Goal: Transaction & Acquisition: Download file/media

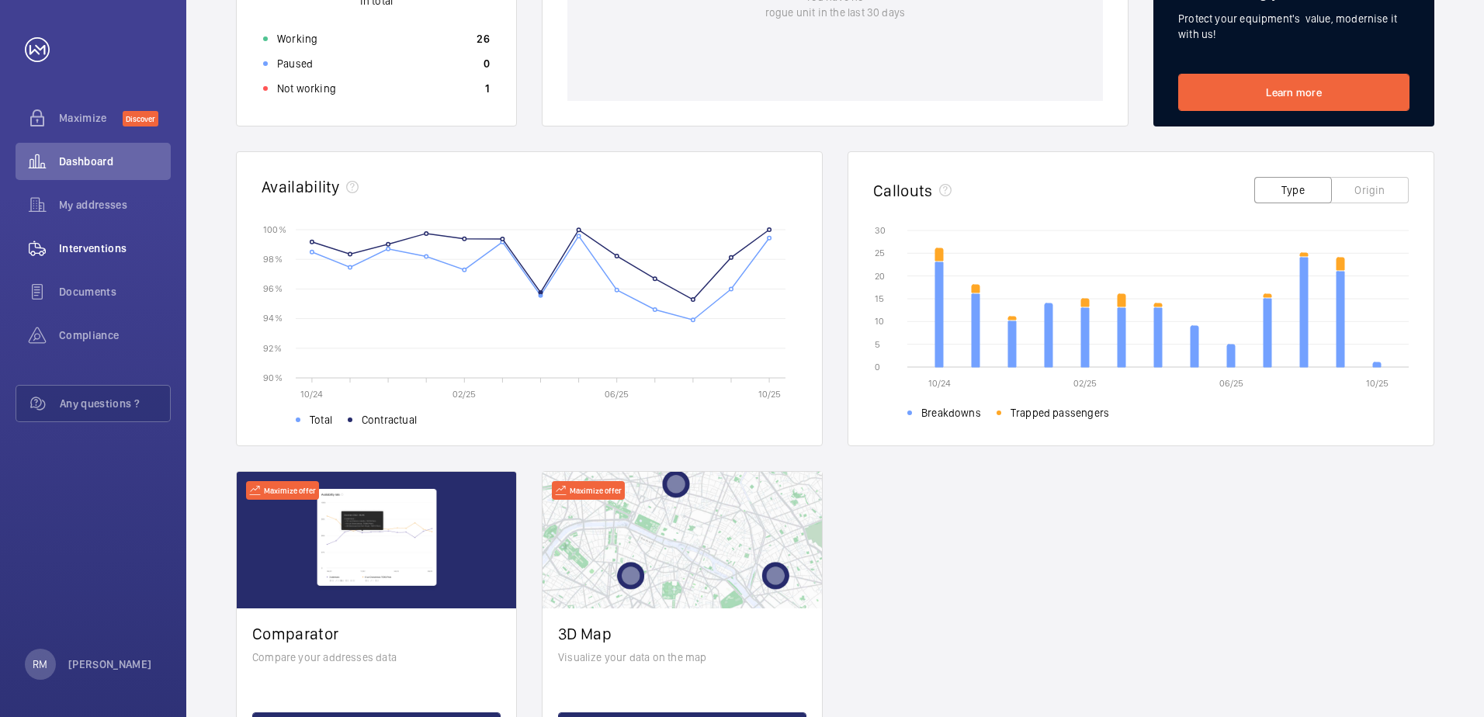
scroll to position [78, 0]
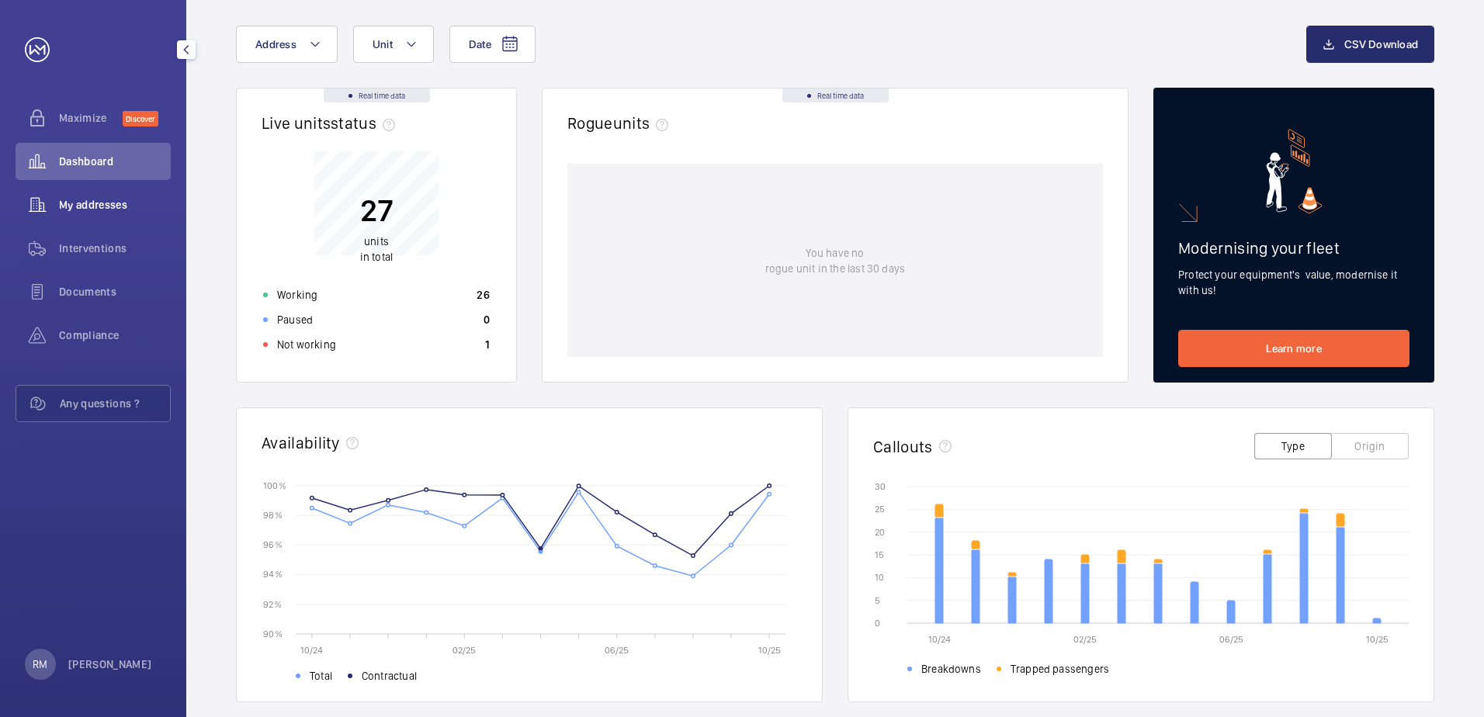
click at [123, 210] on span "My addresses" at bounding box center [115, 205] width 112 height 16
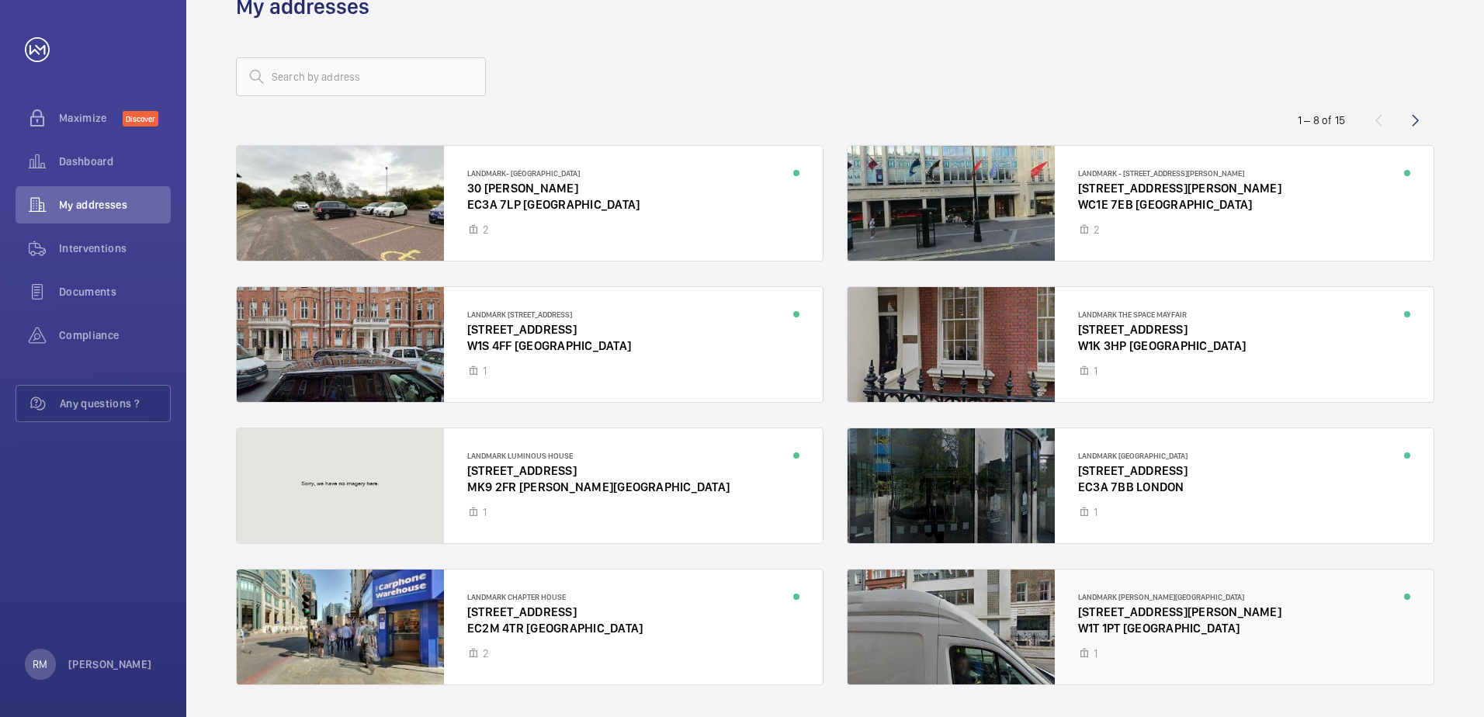
scroll to position [91, 0]
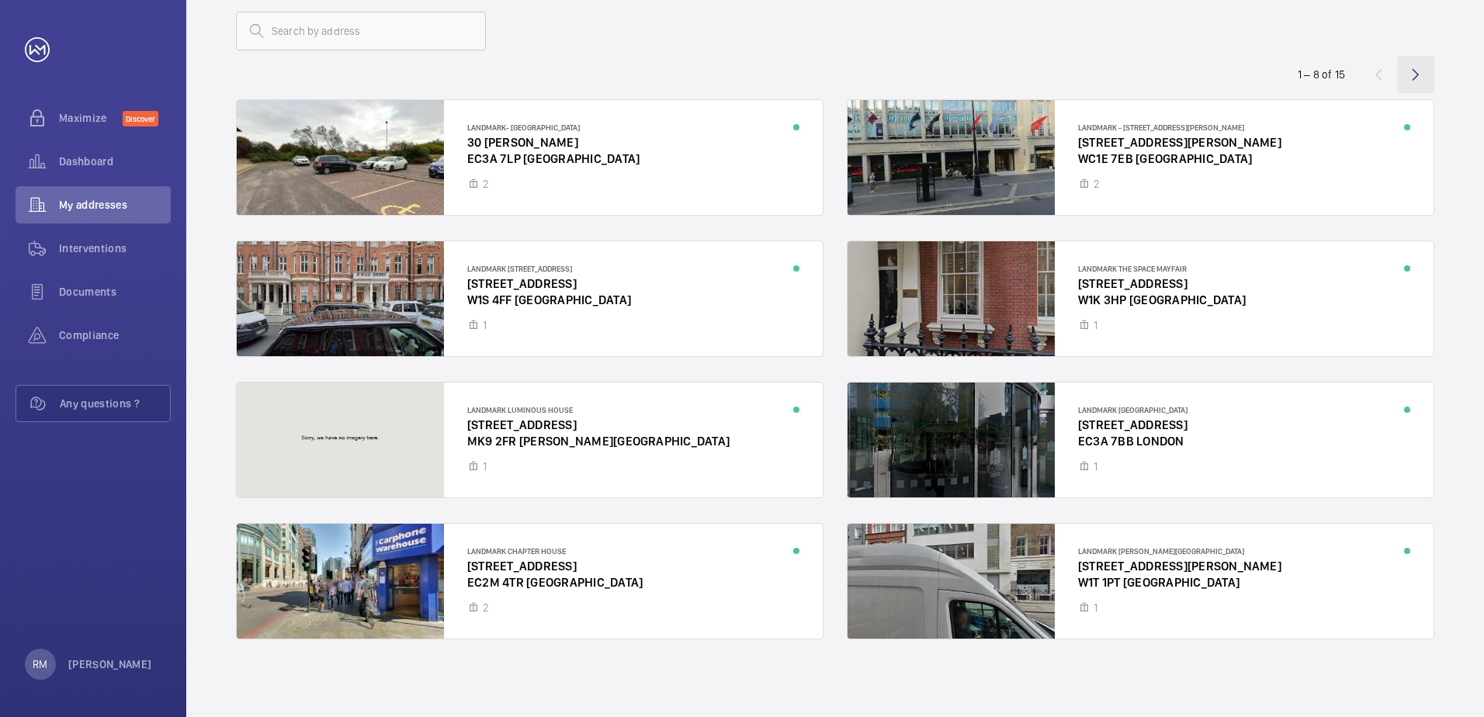
click at [1414, 81] on wm-front-icon-button at bounding box center [1415, 74] width 37 height 37
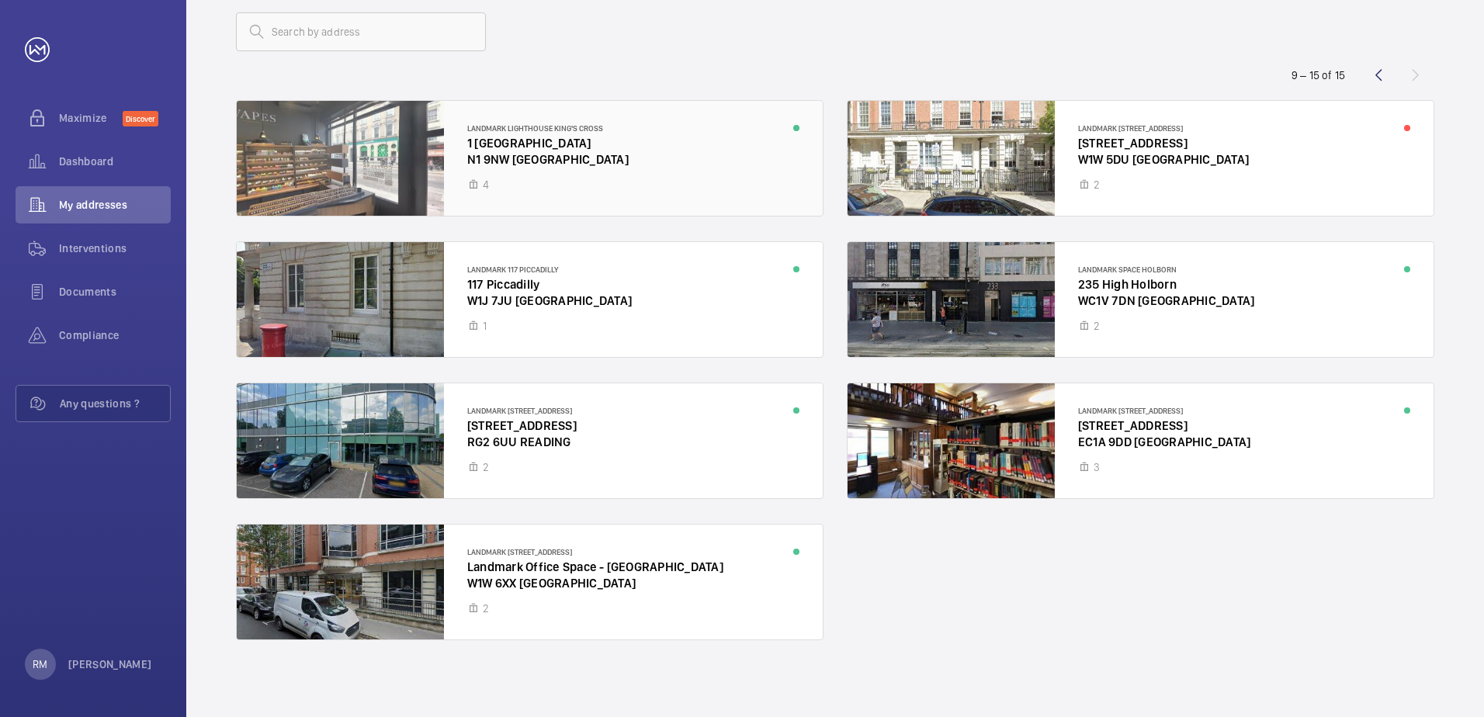
scroll to position [91, 0]
click at [1110, 283] on div at bounding box center [1141, 298] width 586 height 115
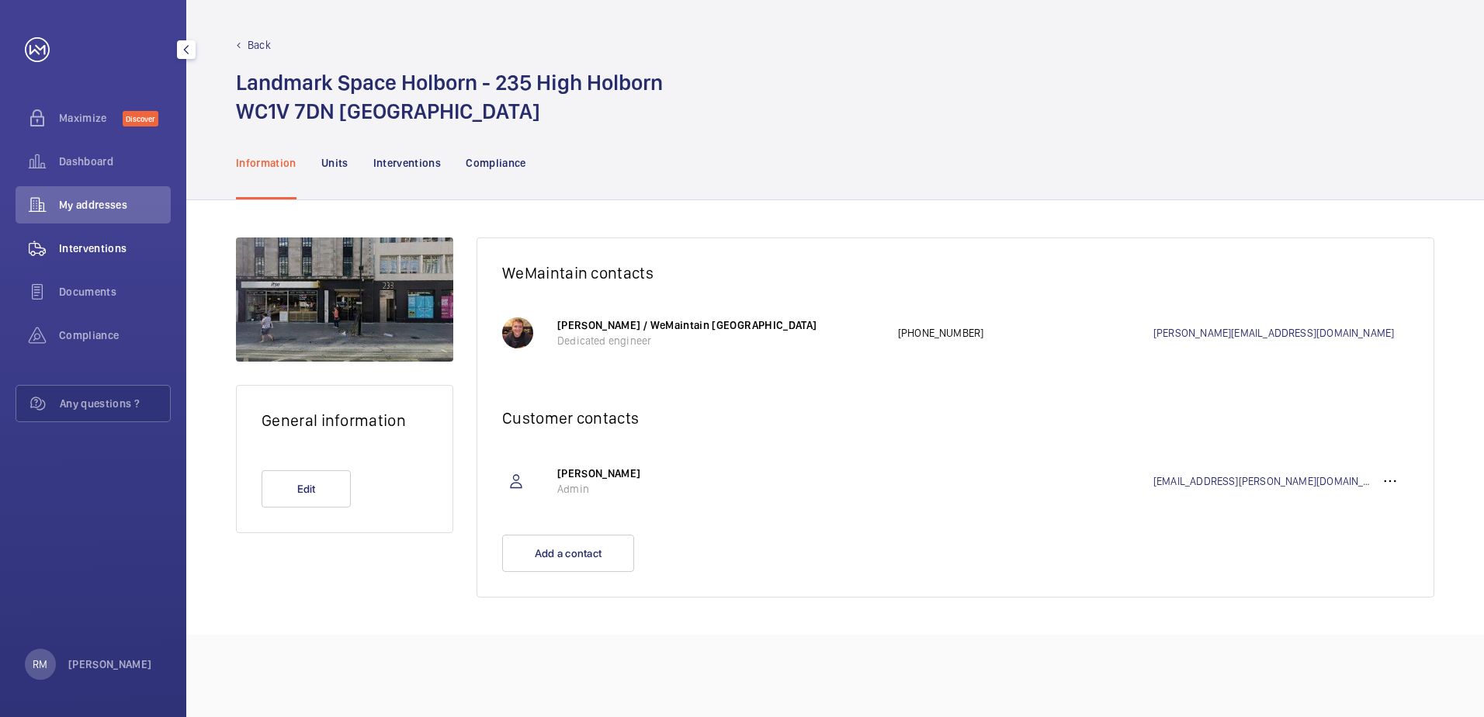
click at [106, 242] on span "Interventions" at bounding box center [115, 249] width 112 height 16
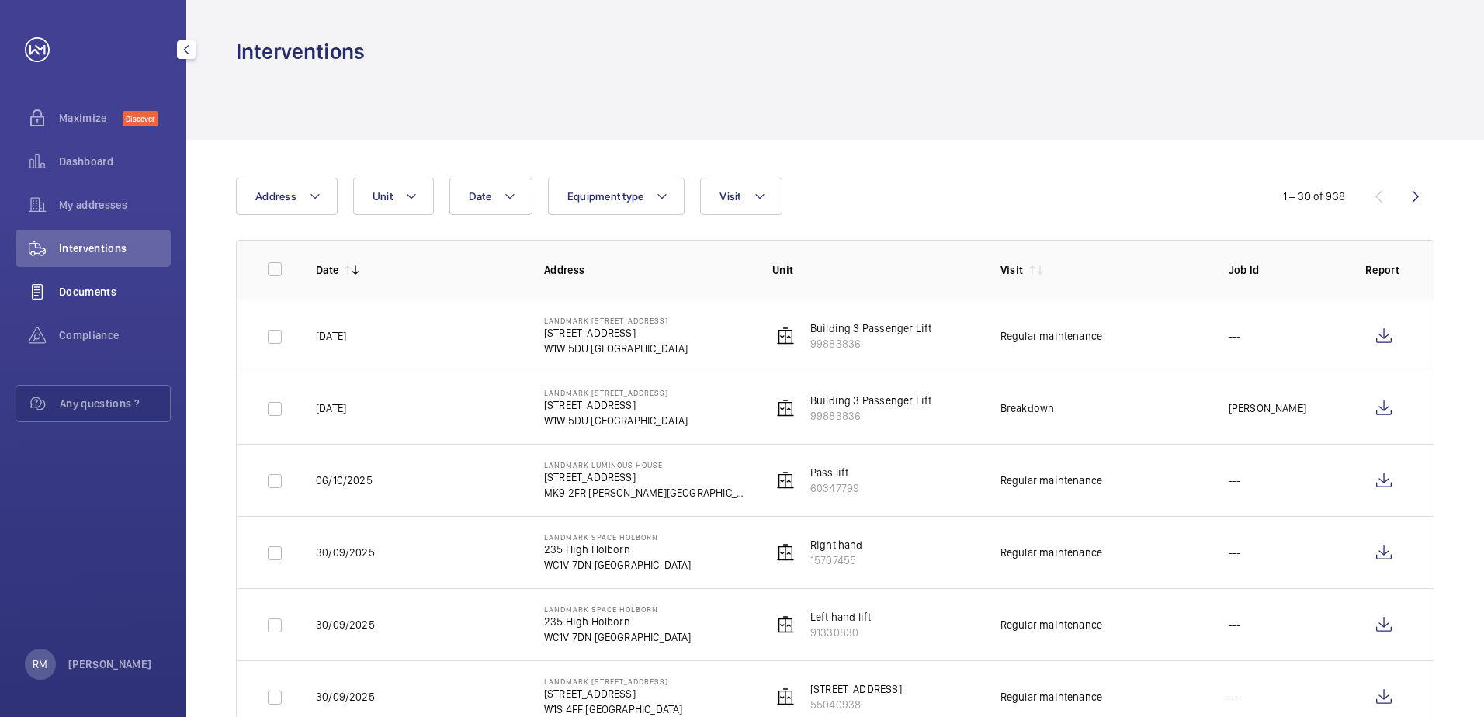
click at [109, 283] on div "Documents" at bounding box center [93, 291] width 155 height 37
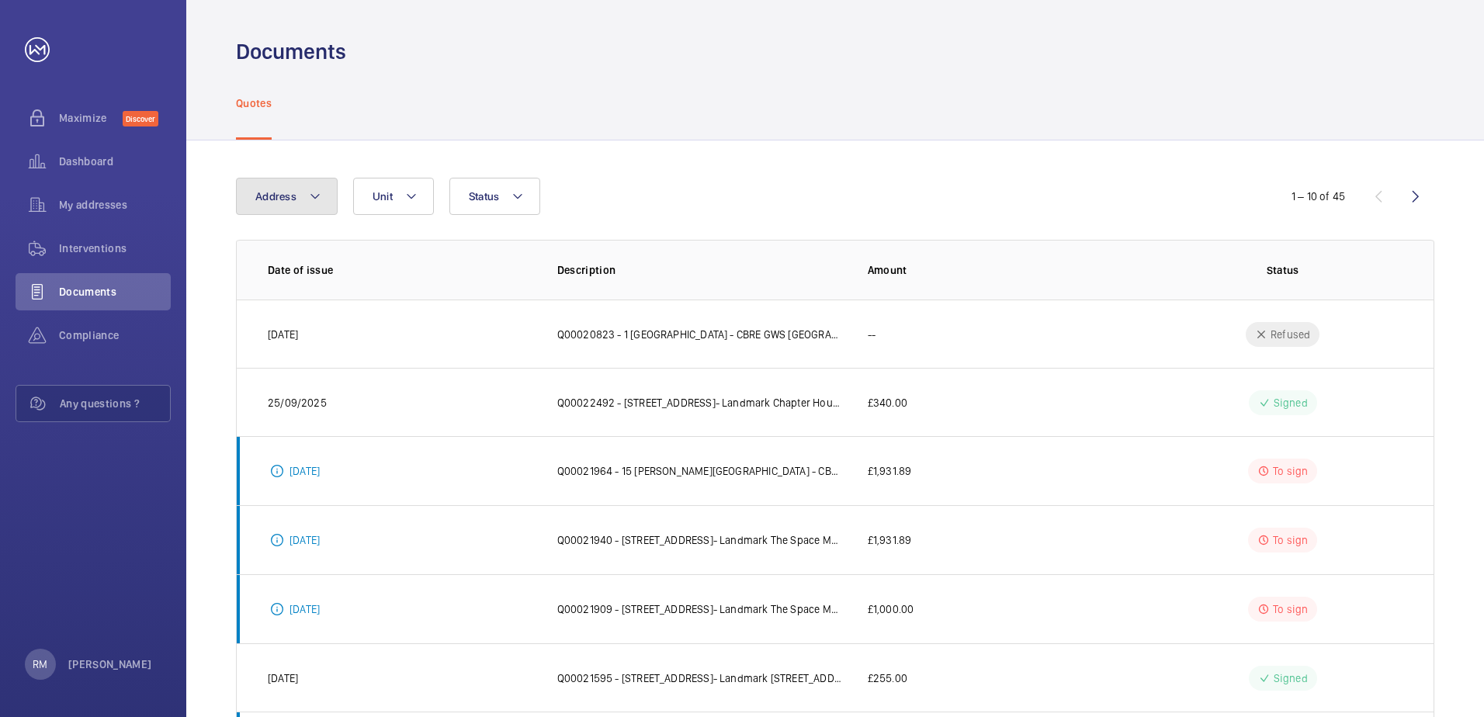
click at [313, 186] on button "Address" at bounding box center [287, 196] width 102 height 37
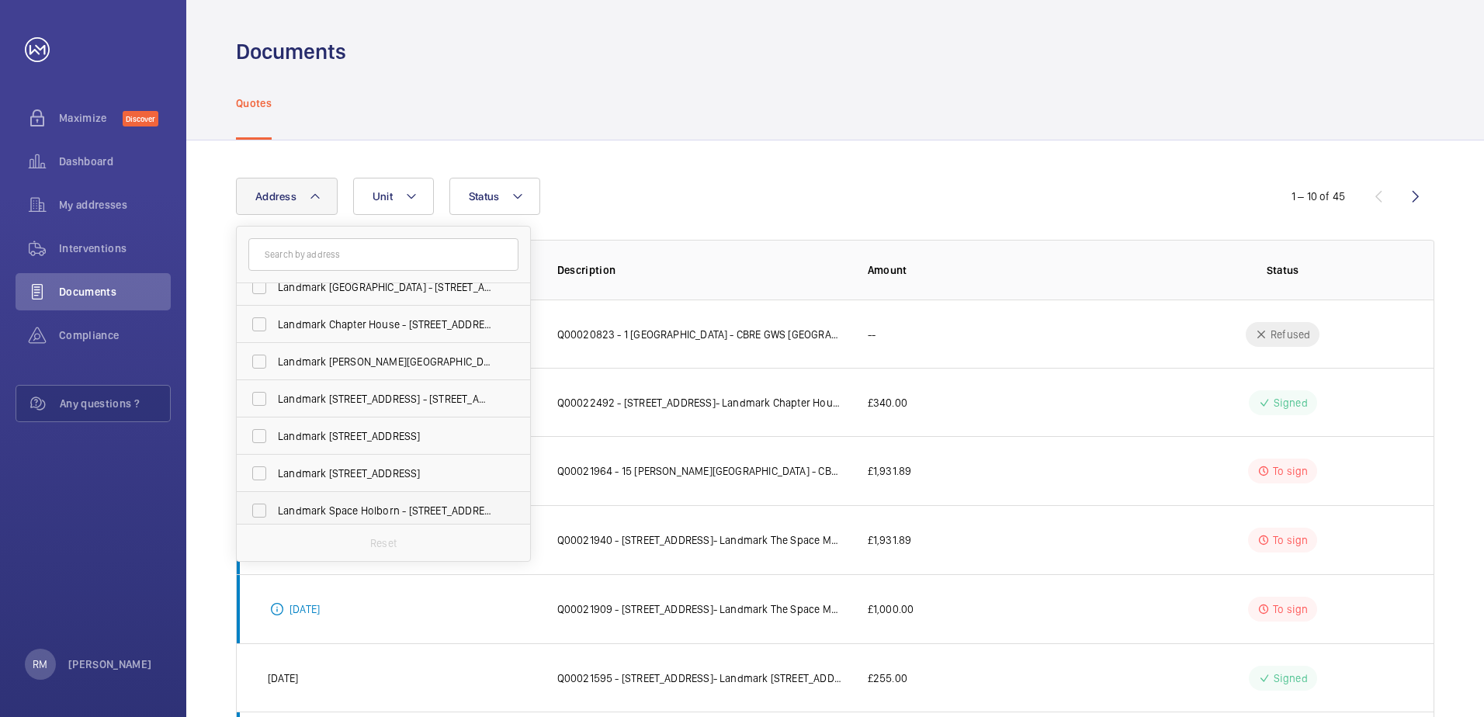
scroll to position [318, 0]
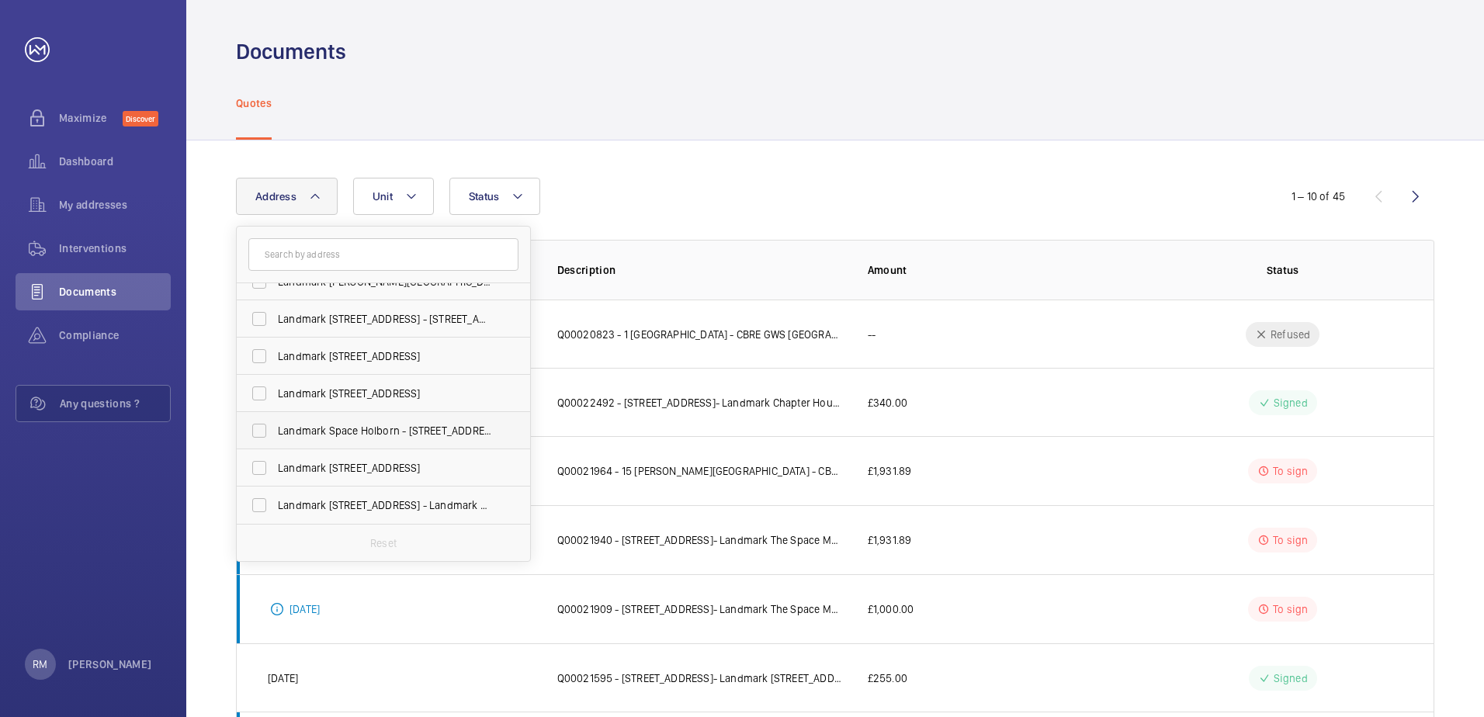
click at [408, 434] on span "Landmark Space Holborn - [STREET_ADDRESS]" at bounding box center [384, 431] width 213 height 16
click at [275, 434] on input "Landmark Space Holborn - [STREET_ADDRESS]" at bounding box center [259, 430] width 31 height 31
checkbox input "true"
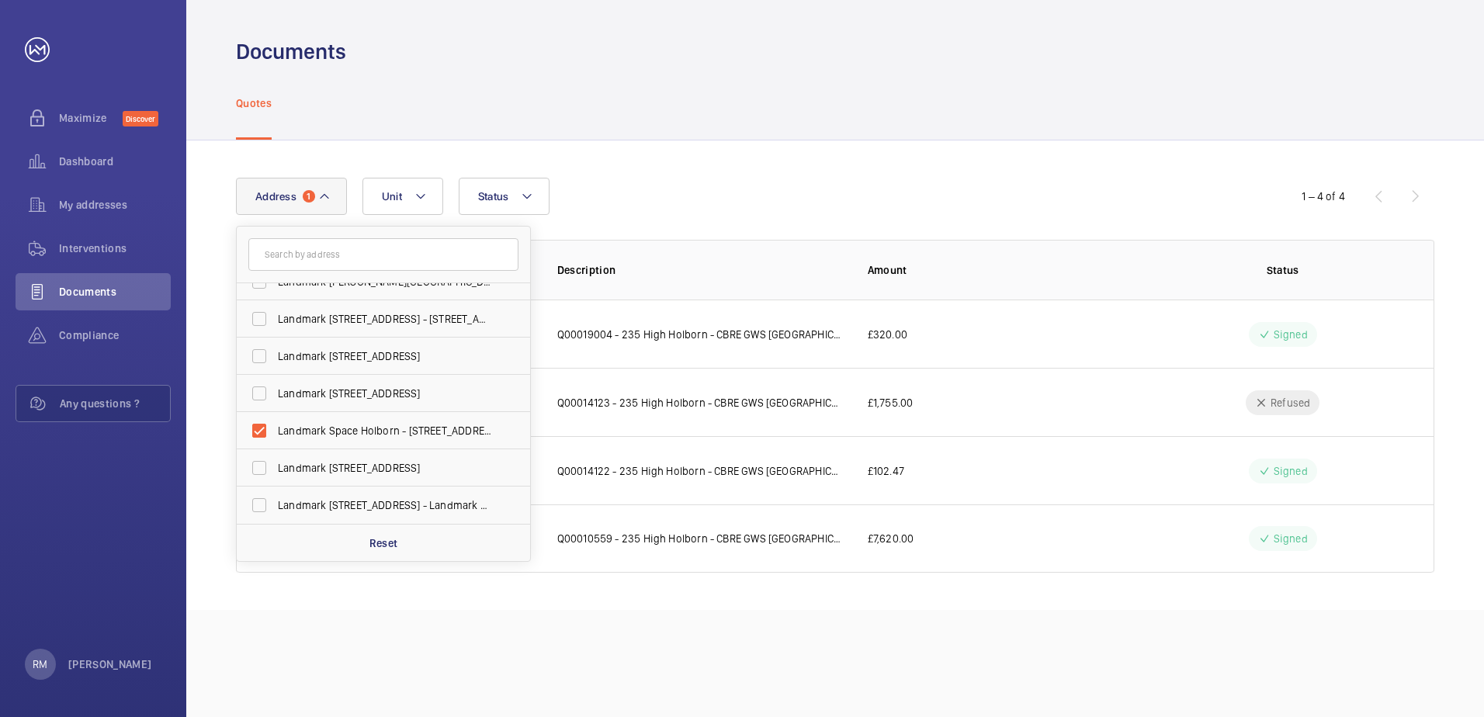
click at [605, 134] on div "Quotes" at bounding box center [835, 103] width 1199 height 74
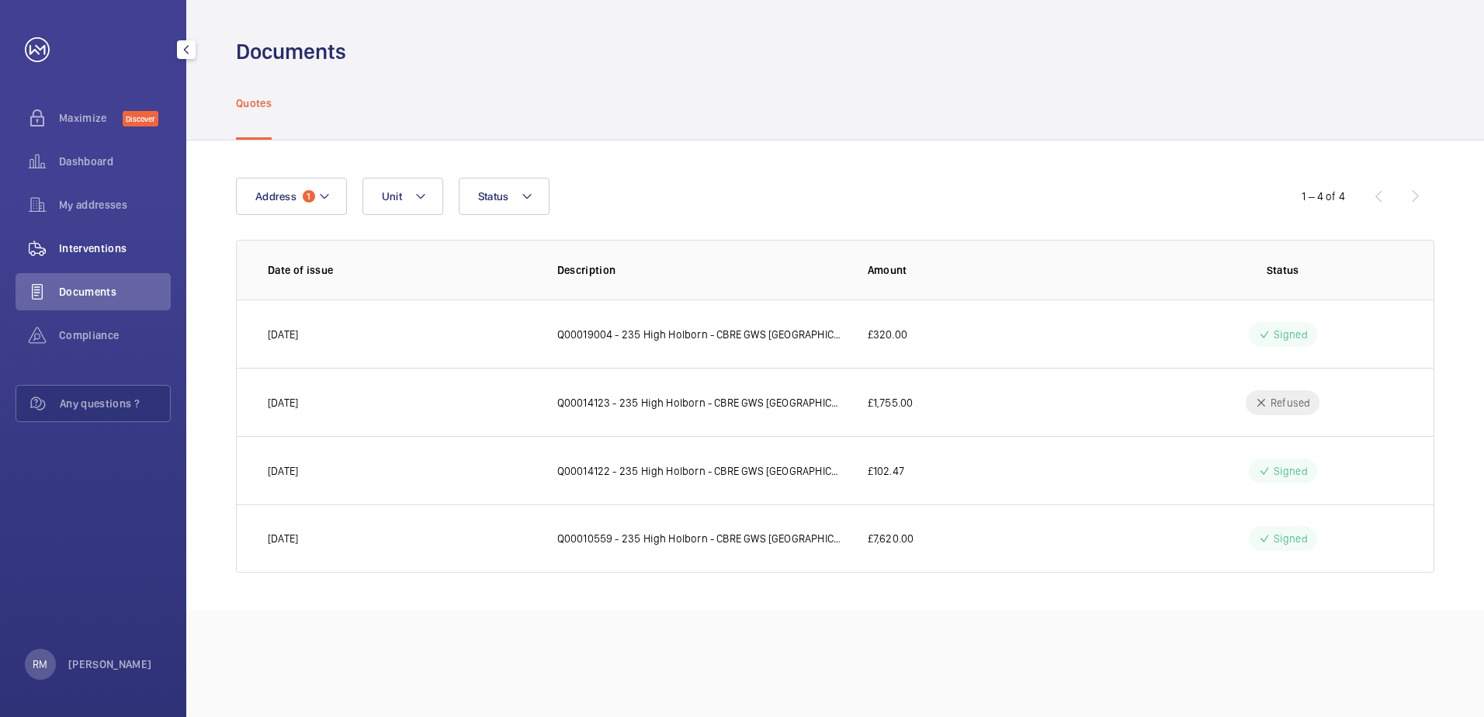
click at [113, 247] on span "Interventions" at bounding box center [115, 249] width 112 height 16
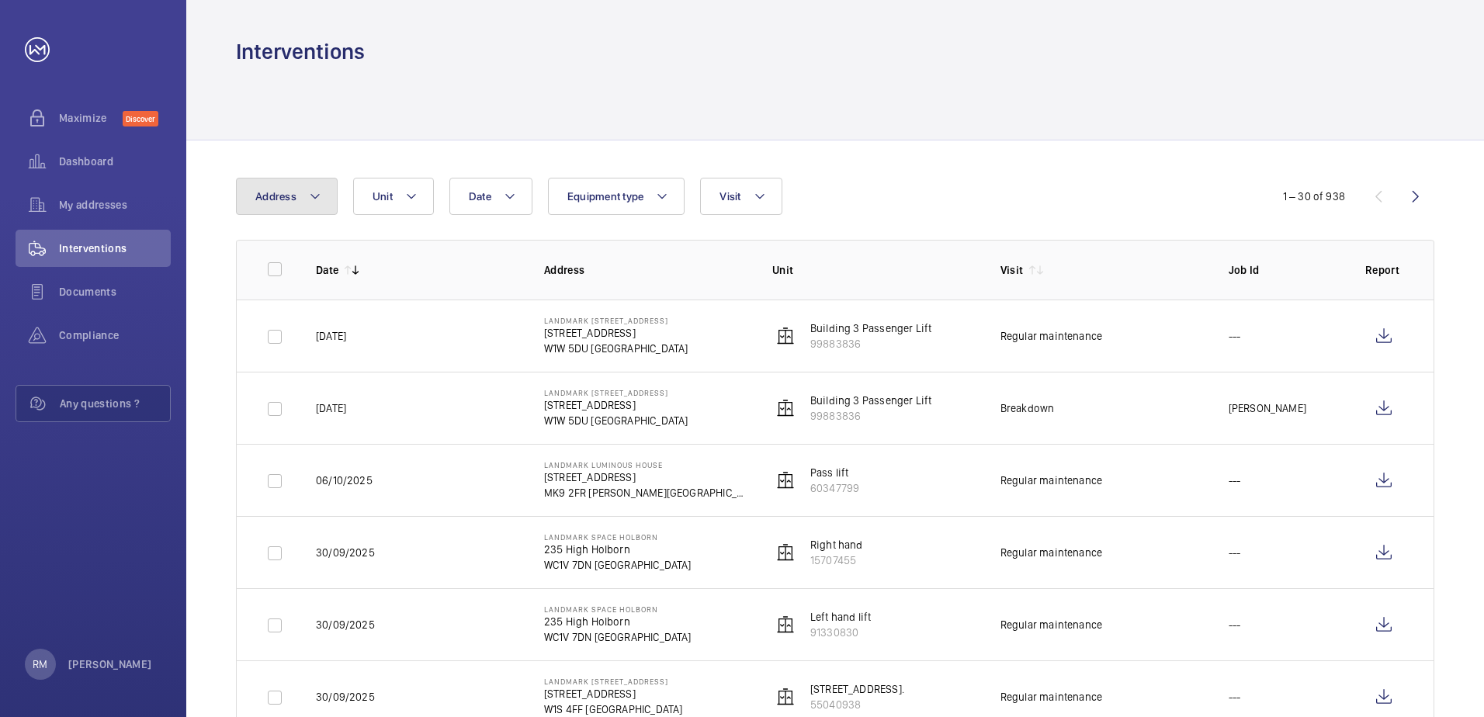
click at [326, 199] on button "Address" at bounding box center [287, 196] width 102 height 37
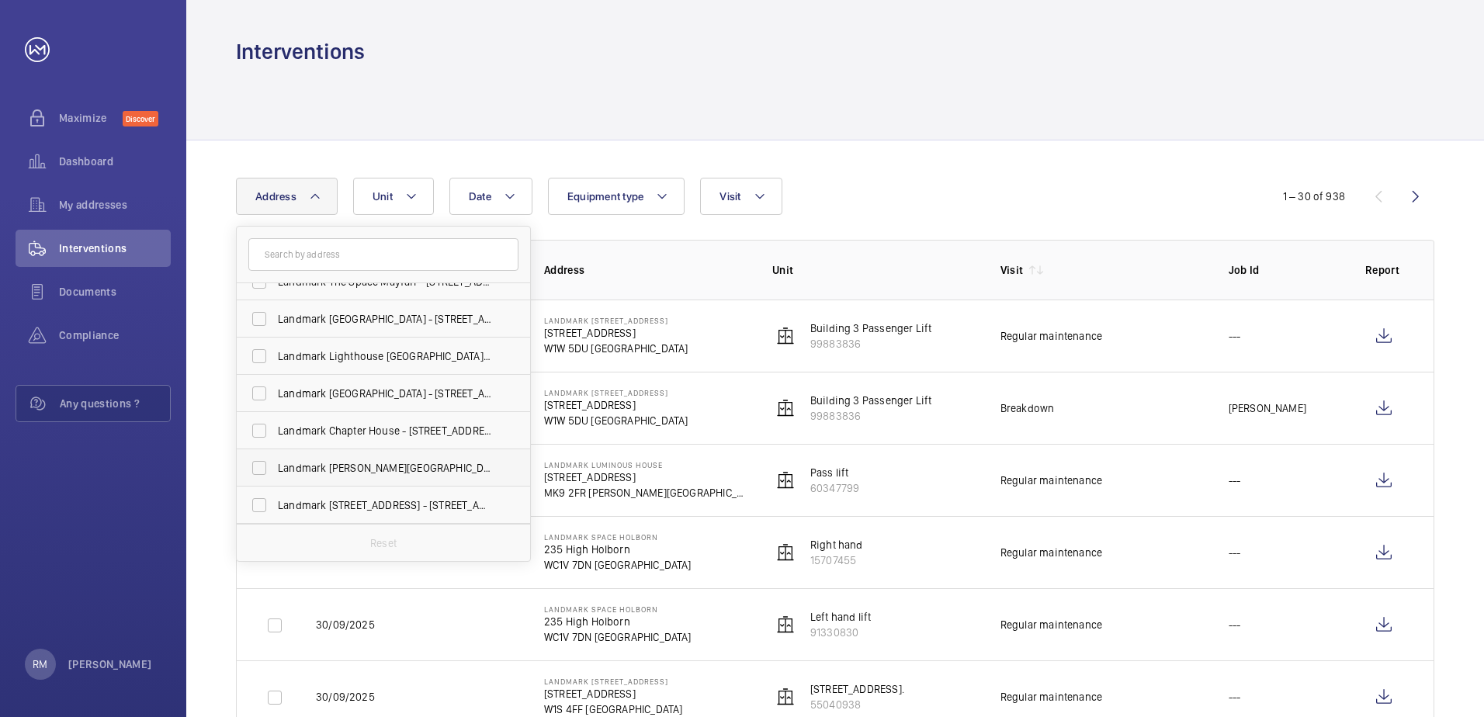
scroll to position [318, 0]
click at [287, 423] on span "Landmark Space Holborn - [STREET_ADDRESS]" at bounding box center [384, 431] width 213 height 16
click at [275, 423] on input "Landmark Space Holborn - [STREET_ADDRESS]" at bounding box center [259, 430] width 31 height 31
checkbox input "true"
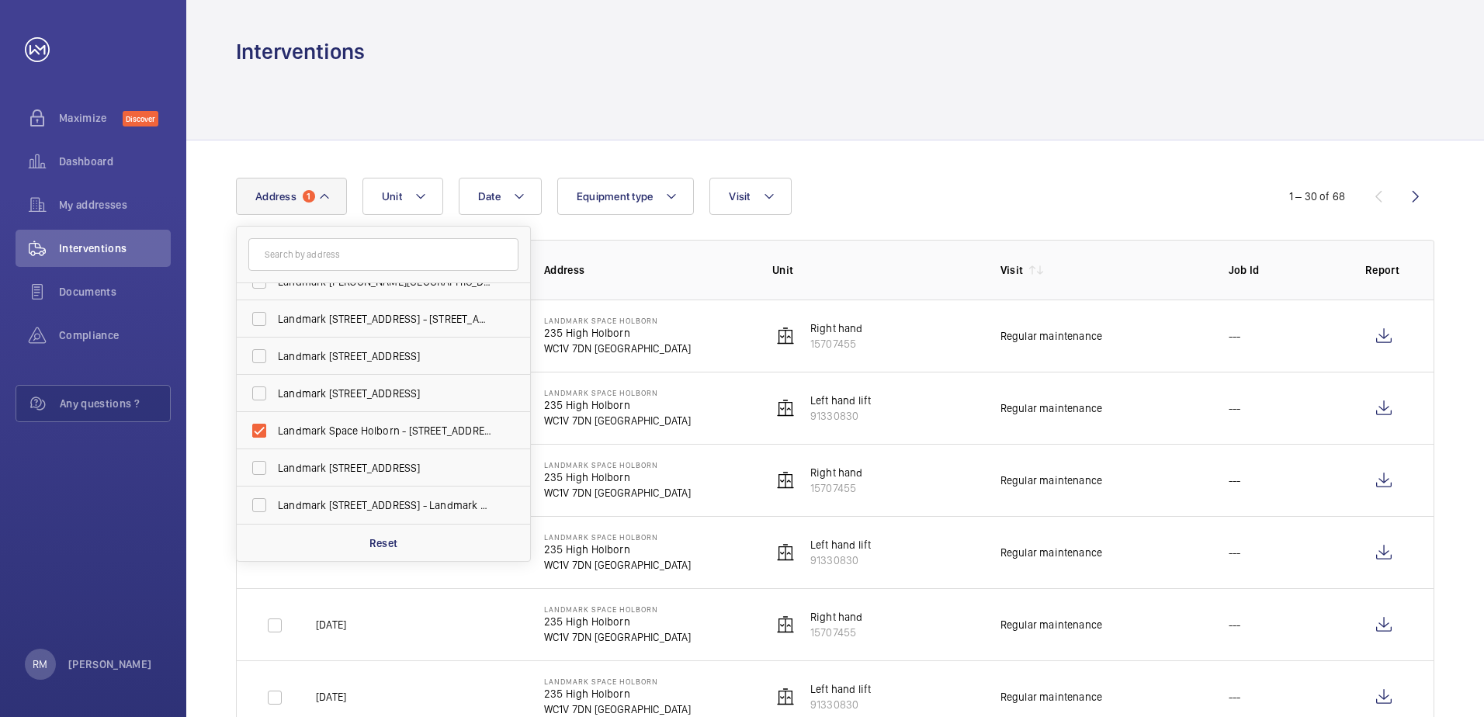
click at [453, 89] on div at bounding box center [835, 103] width 1199 height 74
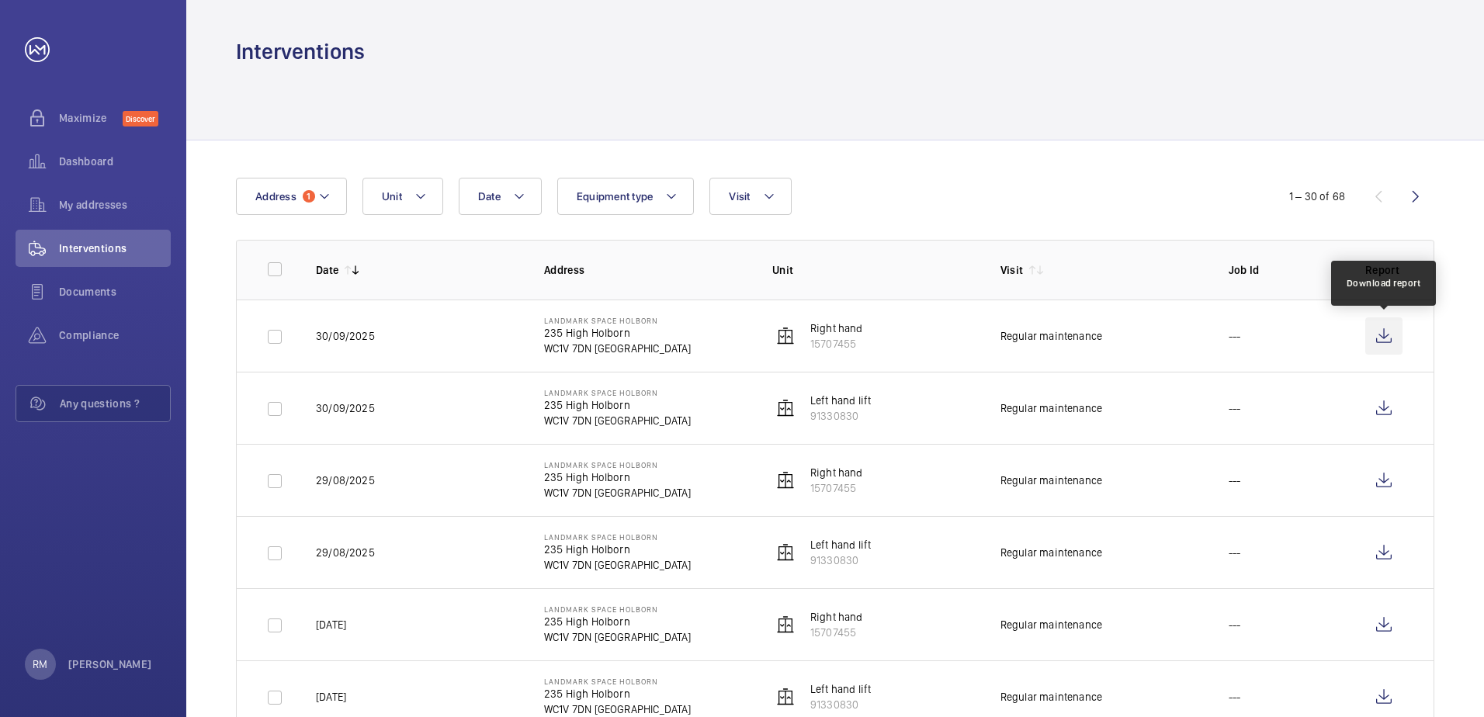
click at [1384, 329] on wm-front-icon-button at bounding box center [1383, 335] width 37 height 37
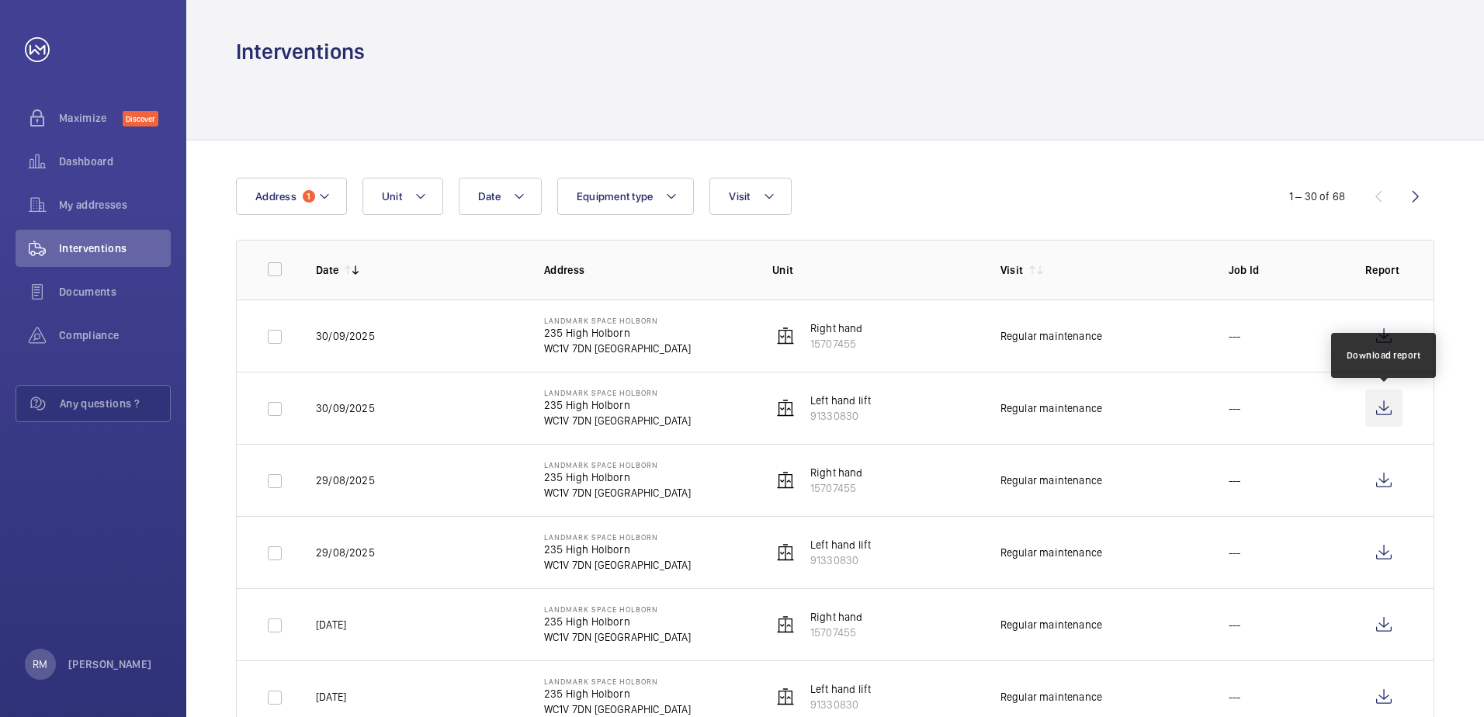
click at [1381, 417] on wm-front-icon-button at bounding box center [1383, 408] width 37 height 37
